Goal: Task Accomplishment & Management: Complete application form

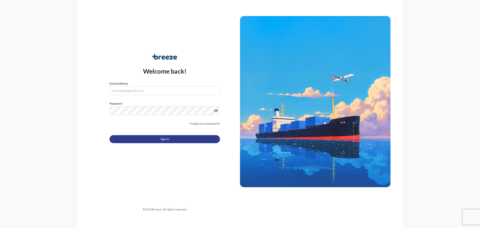
type input "[PERSON_NAME][EMAIL_ADDRESS][DOMAIN_NAME]"
click at [171, 139] on button "Sign In" at bounding box center [165, 139] width 111 height 8
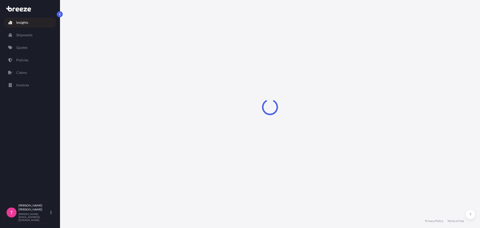
select select "2025"
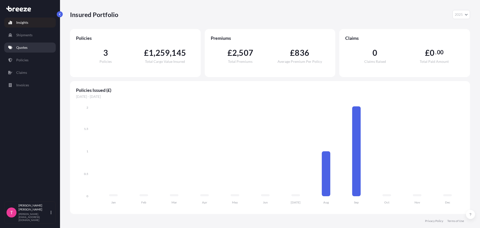
click at [23, 47] on p "Quotes" at bounding box center [21, 47] width 11 height 5
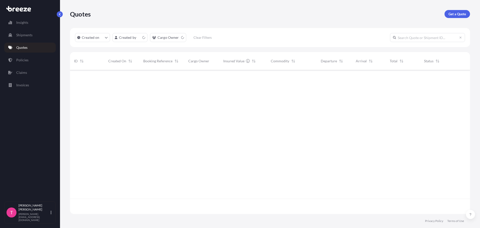
scroll to position [143, 396]
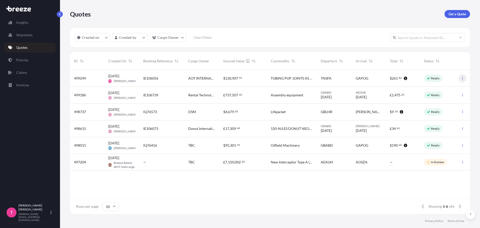
click at [462, 79] on icon "button" at bounding box center [462, 78] width 3 height 3
click at [182, 77] on div "IE106056" at bounding box center [161, 78] width 45 height 17
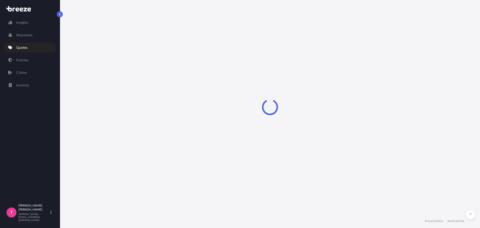
select select "Road"
select select "Sea"
select select "2"
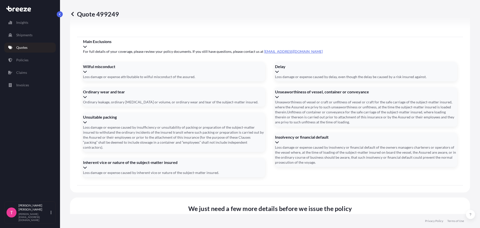
scroll to position [606, 0]
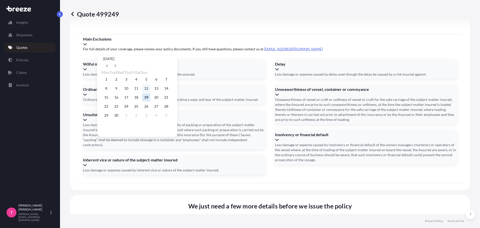
click at [150, 89] on button "12" at bounding box center [146, 88] width 8 height 8
type input "[DATE]"
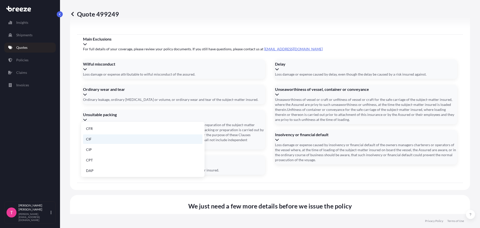
click at [92, 139] on li "CIF" at bounding box center [143, 139] width 120 height 10
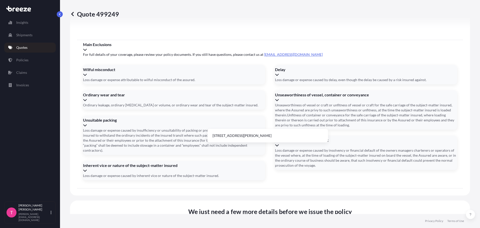
type input "7"
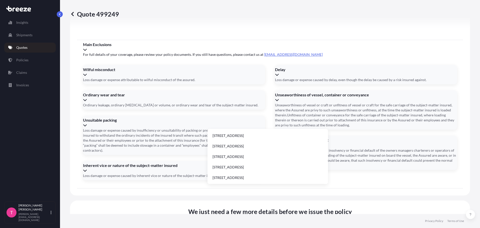
type input "[STREET_ADDRESS]"
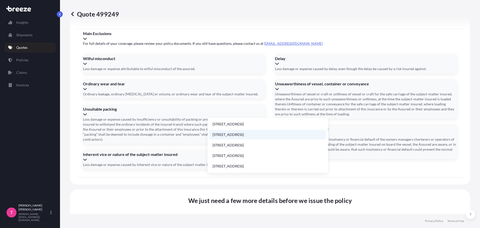
scroll to position [0, 0]
drag, startPoint x: 255, startPoint y: 105, endPoint x: 208, endPoint y: 103, distance: 47.6
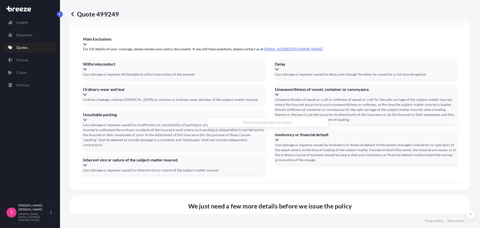
scroll to position [617, 0]
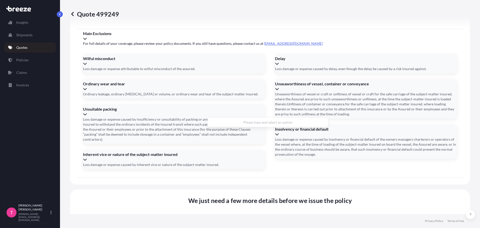
type input "A"
click at [282, 125] on li "[STREET_ADDRESS]" at bounding box center [268, 125] width 117 height 10
type input "[STREET_ADDRESS]"
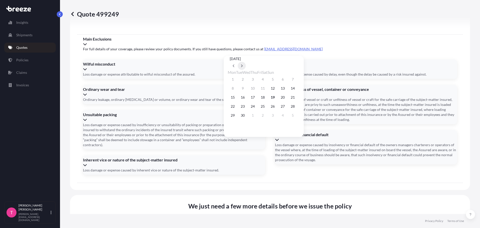
click at [243, 64] on icon at bounding box center [242, 65] width 2 height 3
click at [246, 90] on button "4" at bounding box center [243, 88] width 8 height 8
type input "[DATE]"
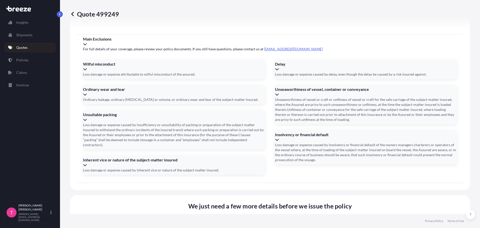
paste input "TRHU1086029"
type input "TRHU1086029"
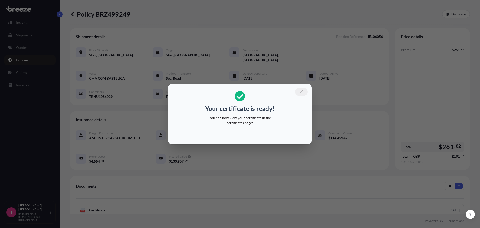
click at [304, 92] on icon "button" at bounding box center [301, 92] width 5 height 5
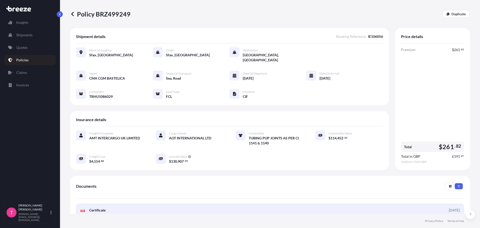
click at [98, 208] on span "Certificate" at bounding box center [97, 210] width 16 height 5
